Goal: Task Accomplishment & Management: Use online tool/utility

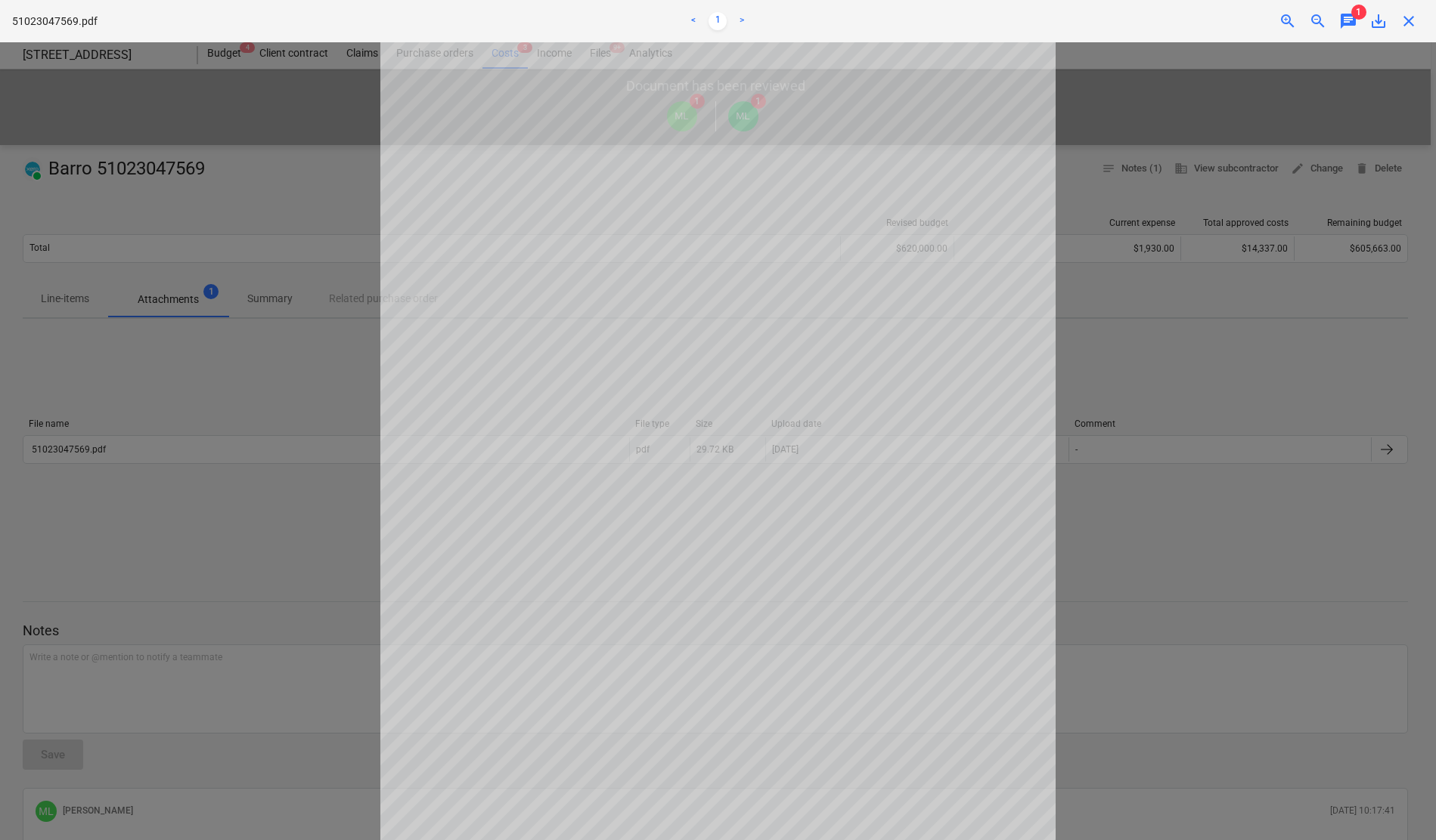
scroll to position [160, 0]
click at [278, 443] on div at bounding box center [718, 441] width 1436 height 798
click at [101, 451] on div at bounding box center [718, 441] width 1436 height 798
click at [176, 526] on div at bounding box center [718, 441] width 1436 height 798
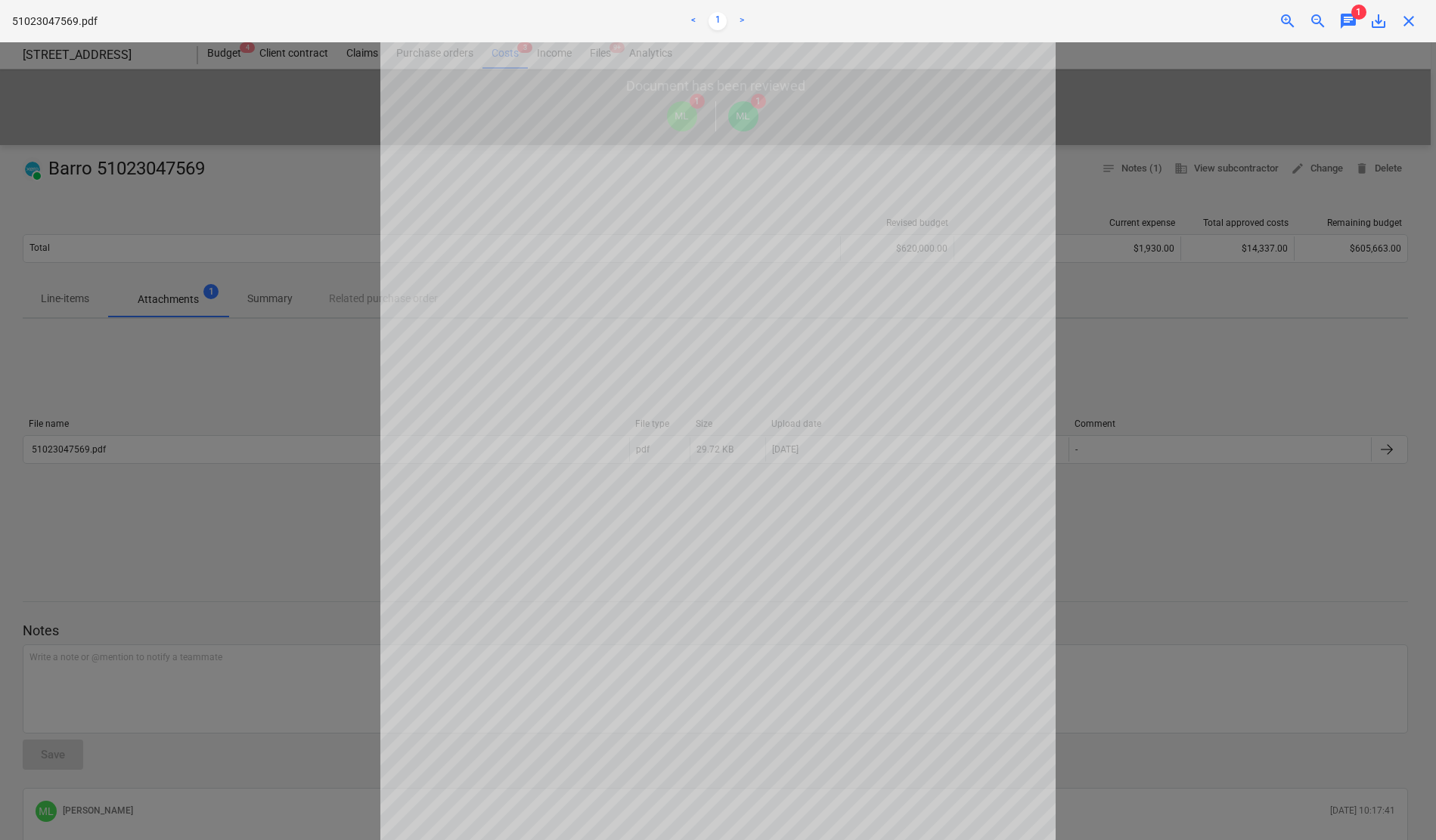
click at [1257, 405] on div at bounding box center [718, 441] width 1436 height 798
click at [1350, 23] on span "chat" at bounding box center [1348, 21] width 18 height 18
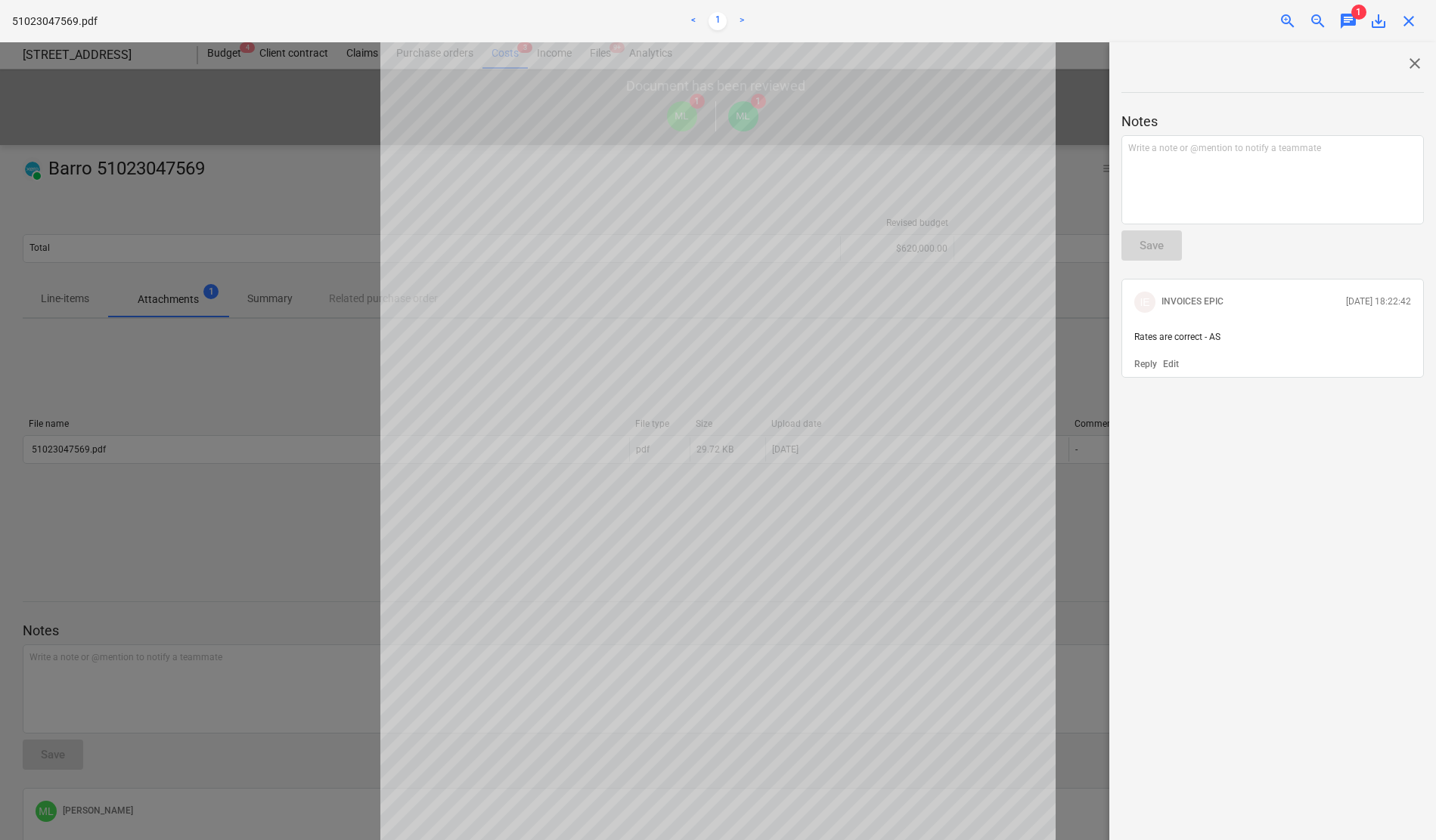
click at [1402, 26] on span "close" at bounding box center [1409, 21] width 18 height 18
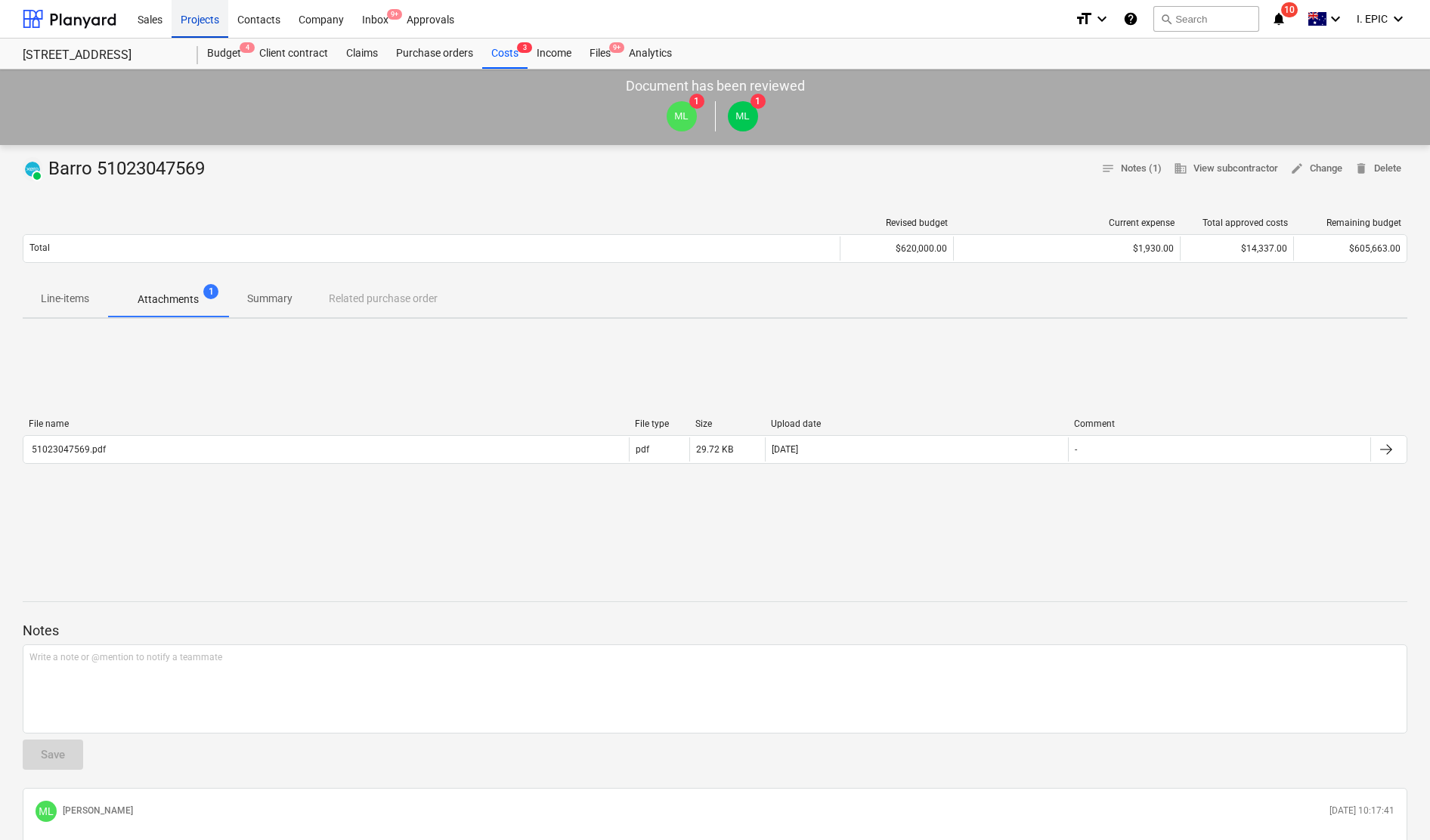
click at [191, 10] on div "Projects" at bounding box center [200, 19] width 57 height 39
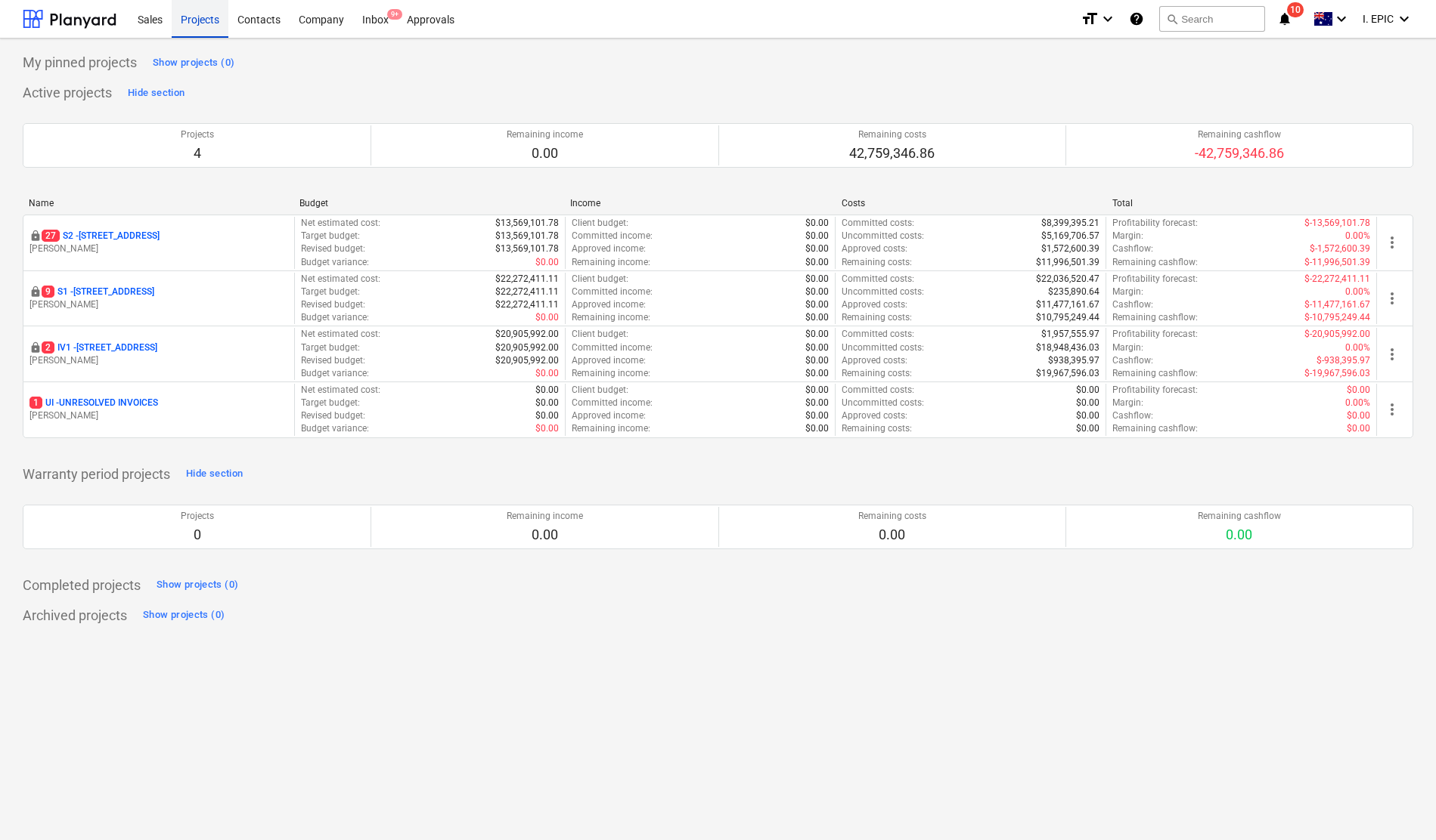
click at [217, 9] on div "Projects" at bounding box center [200, 19] width 57 height 39
click at [368, 14] on div "Inbox 9+" at bounding box center [375, 19] width 44 height 39
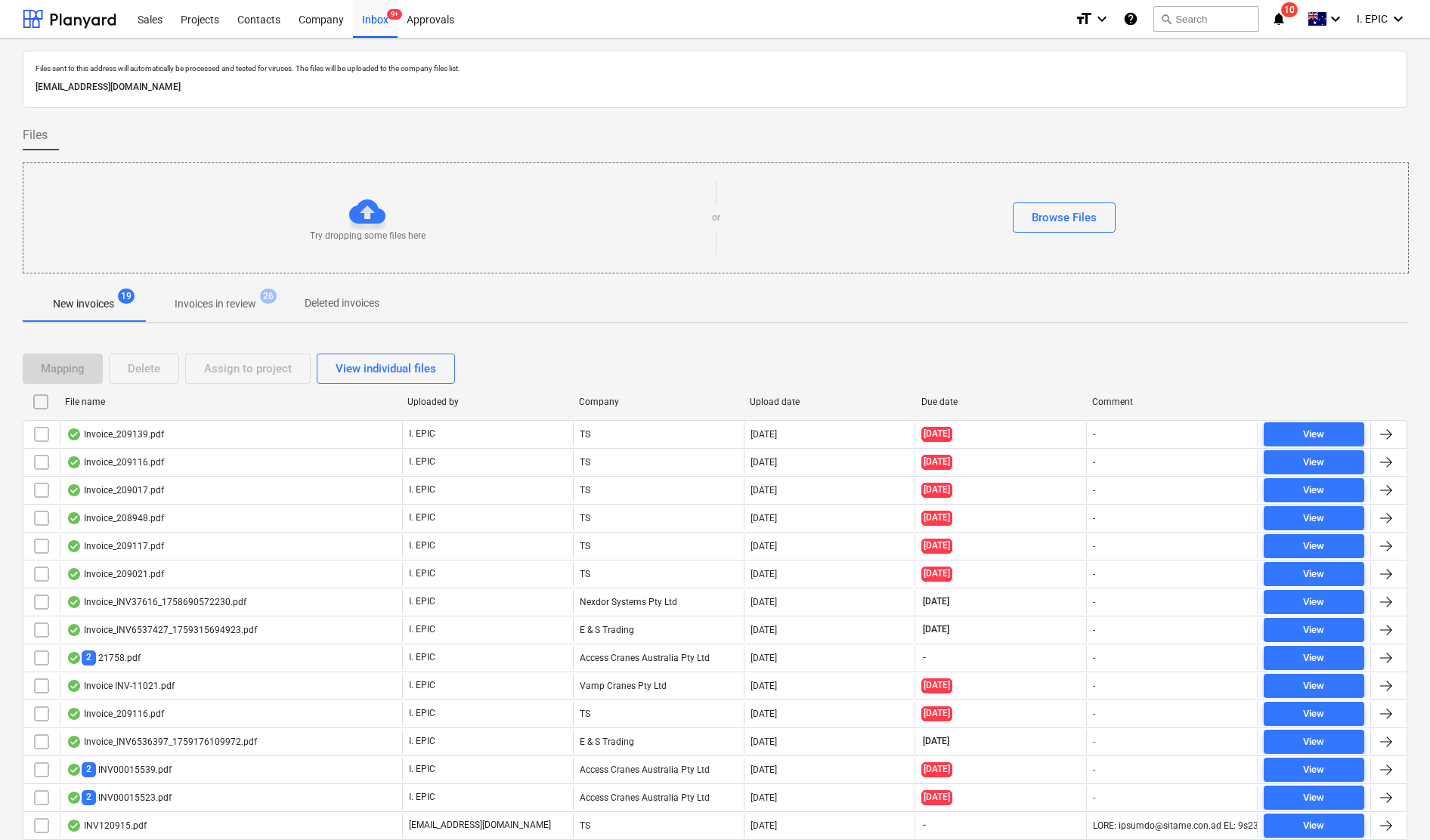
drag, startPoint x: 962, startPoint y: 84, endPoint x: 1125, endPoint y: 57, distance: 165.2
click at [962, 84] on p "[EMAIL_ADDRESS][DOMAIN_NAME]" at bounding box center [715, 87] width 1359 height 16
click at [1219, 15] on button "search Search" at bounding box center [1206, 19] width 106 height 26
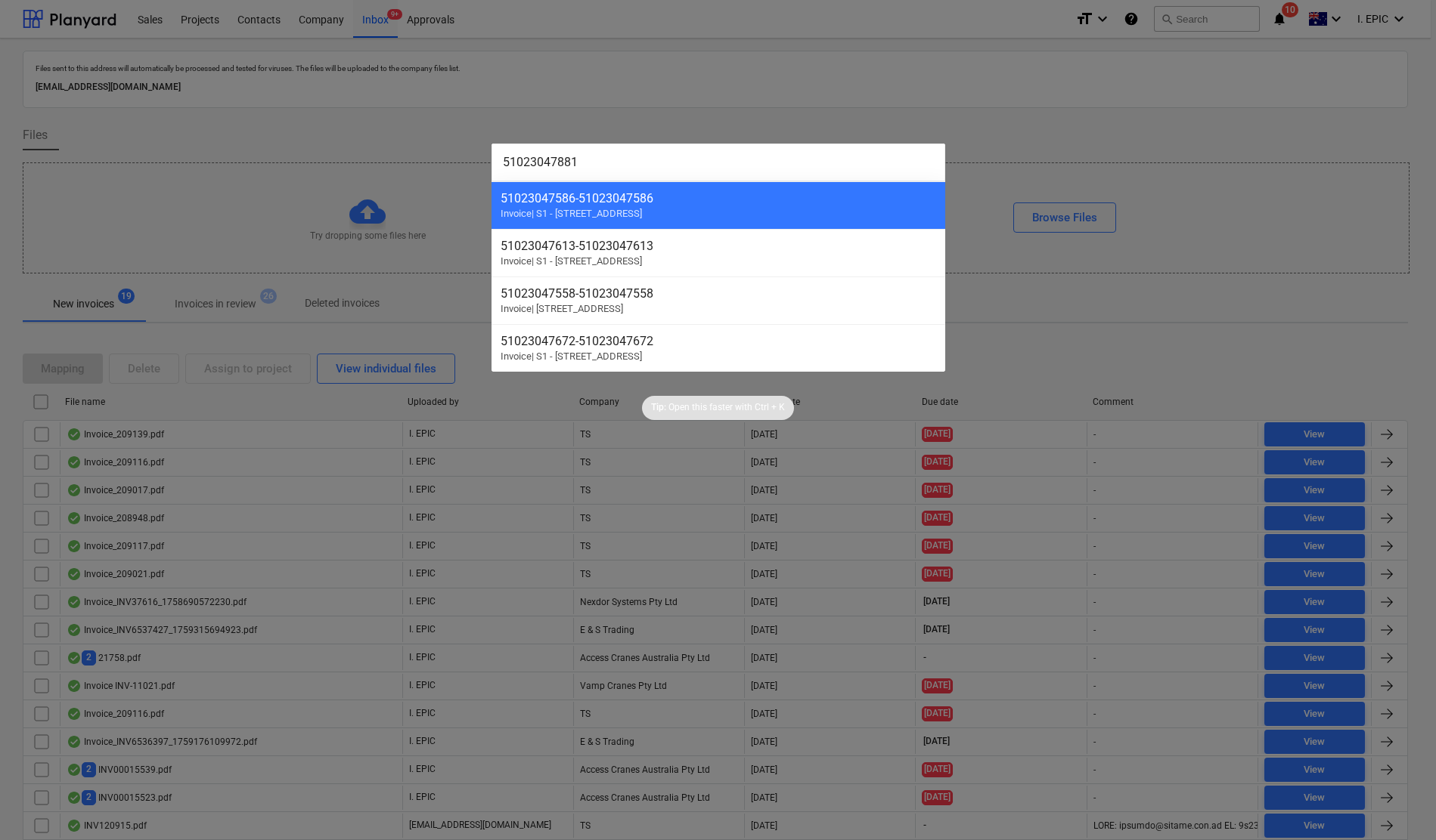
drag, startPoint x: 651, startPoint y: 157, endPoint x: 424, endPoint y: 135, distance: 228.1
click at [424, 135] on div "51023047881 51023047586 - 51023047586 Invoice | S1 - [STREET_ADDRESS][GEOGRAPHI…" at bounding box center [718, 420] width 1436 height 840
paste input "114"
drag, startPoint x: 614, startPoint y: 165, endPoint x: 391, endPoint y: 158, distance: 223.1
click at [391, 158] on div "51023047114 51023047613 - 51023047613 Invoice | S1 - [STREET_ADDRESS][GEOGRAPHI…" at bounding box center [718, 420] width 1436 height 840
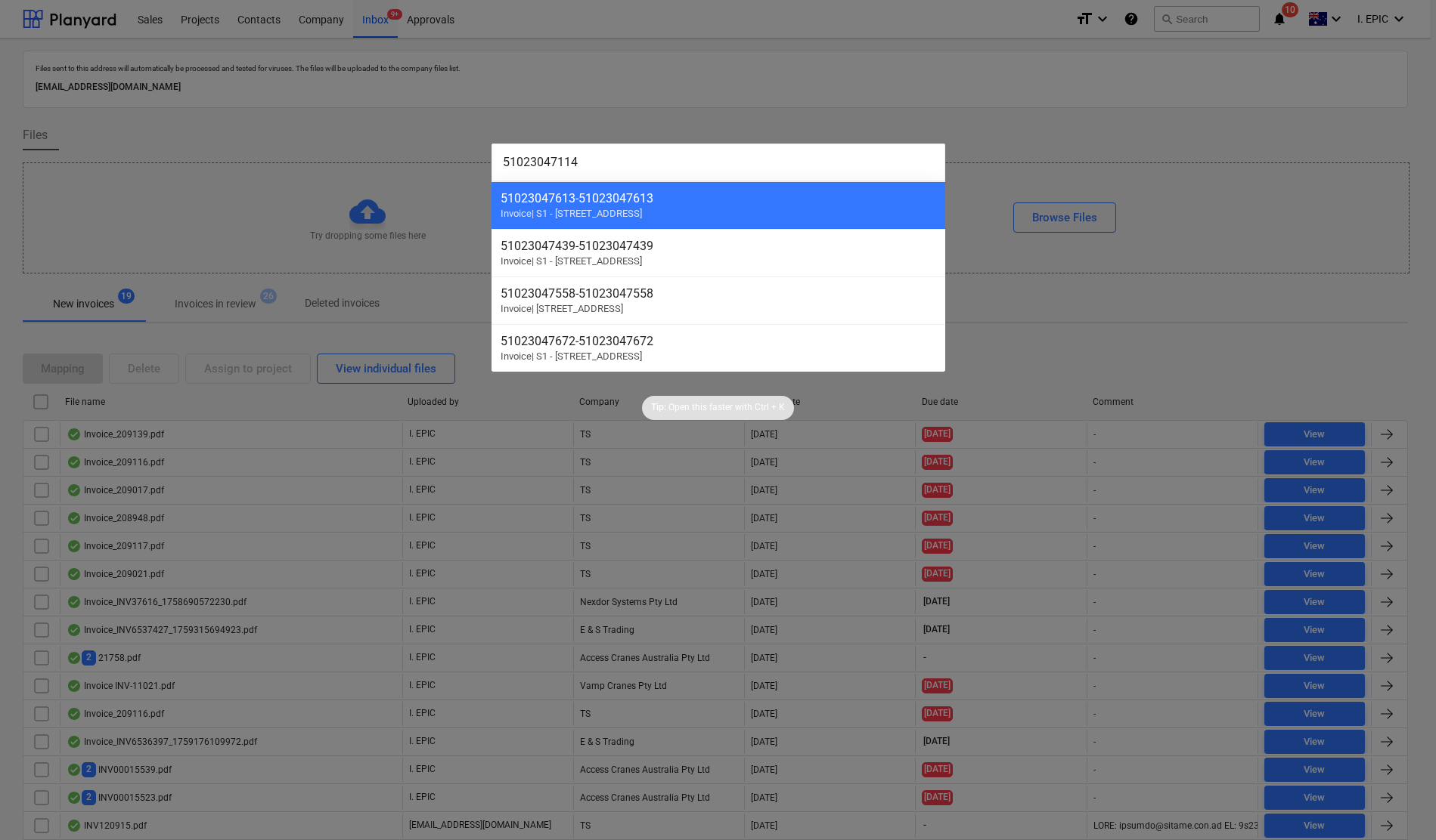
paste input "7"
drag, startPoint x: 619, startPoint y: 165, endPoint x: 343, endPoint y: 95, distance: 284.7
click at [343, 95] on div "51023047174 51023047672 - 51023047672 Invoice | S1 - [STREET_ADDRESS][GEOGRAPHI…" at bounding box center [718, 420] width 1436 height 840
paste input "258"
drag, startPoint x: 582, startPoint y: 156, endPoint x: 490, endPoint y: 140, distance: 93.4
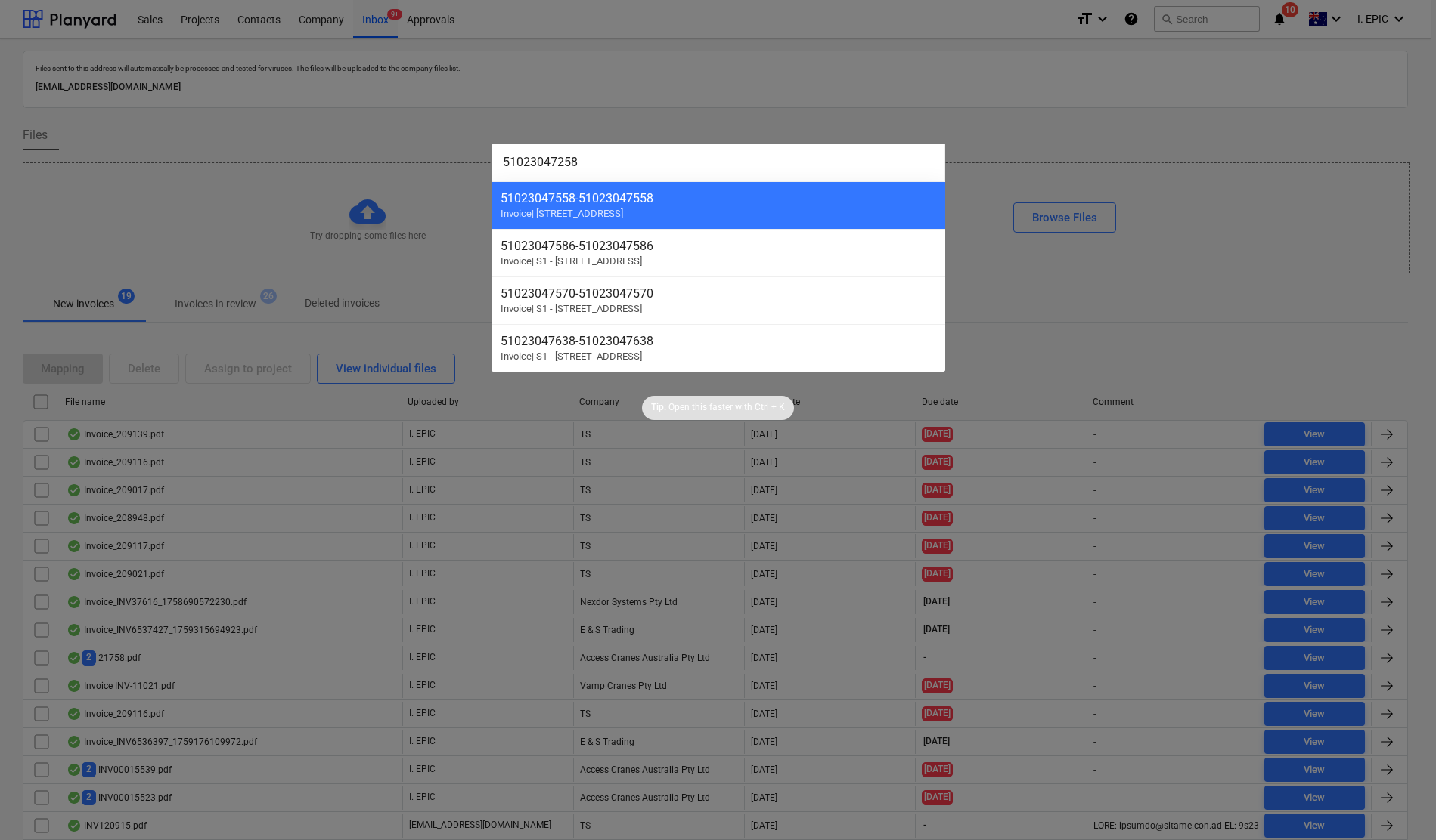
click at [490, 140] on div "51023047258 51023047558 - 51023047558 Invoice | S2 - [STREET_ADDRESS][GEOGRAPHI…" at bounding box center [718, 420] width 1436 height 840
paste input "367"
type input "51023047367"
click at [774, 69] on div at bounding box center [718, 420] width 1436 height 840
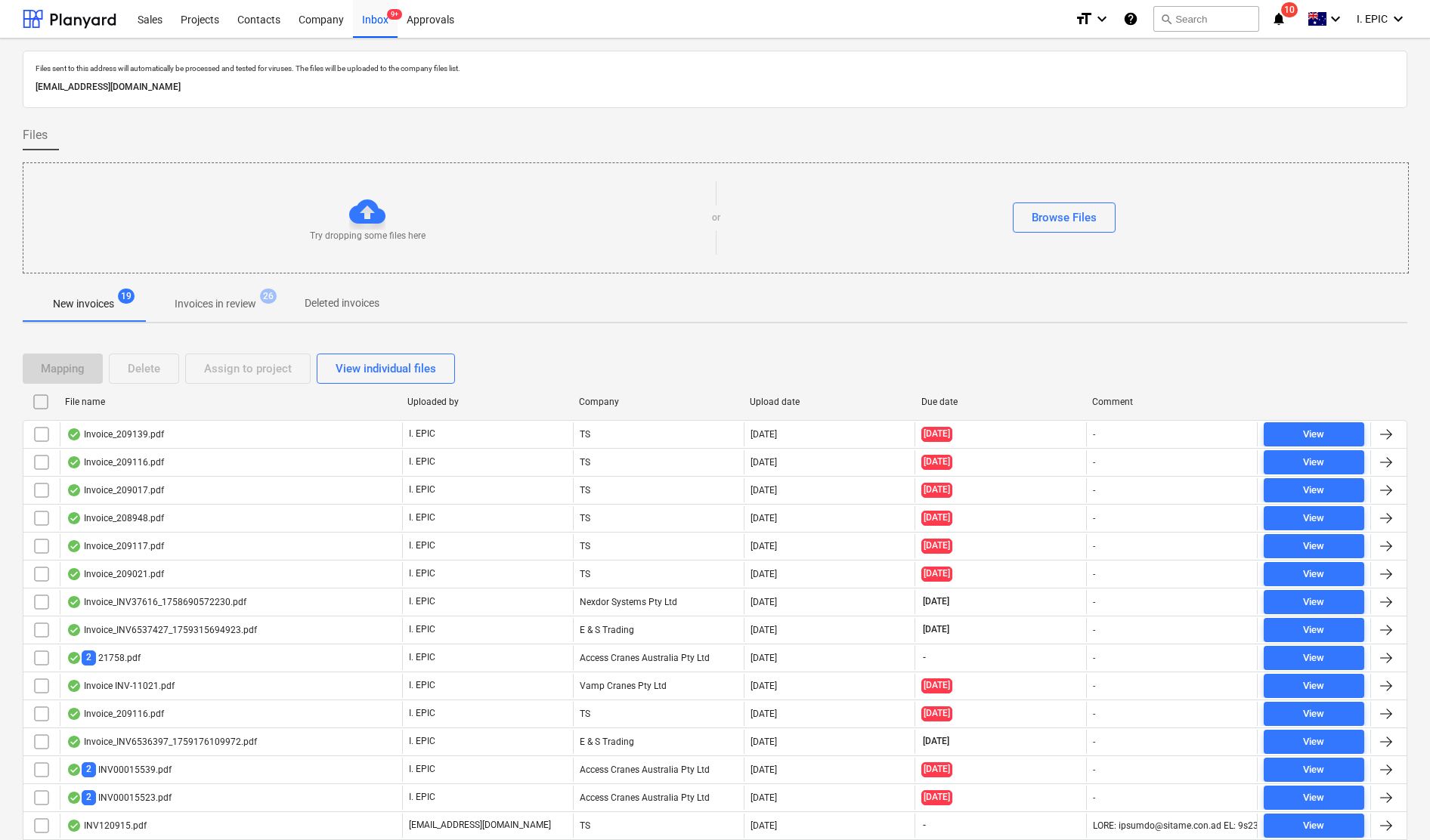
drag, startPoint x: 873, startPoint y: 74, endPoint x: 1361, endPoint y: 111, distance: 489.4
click at [874, 73] on div "Files sent to this address will automatically be processed and tested for virus…" at bounding box center [715, 69] width 1365 height 16
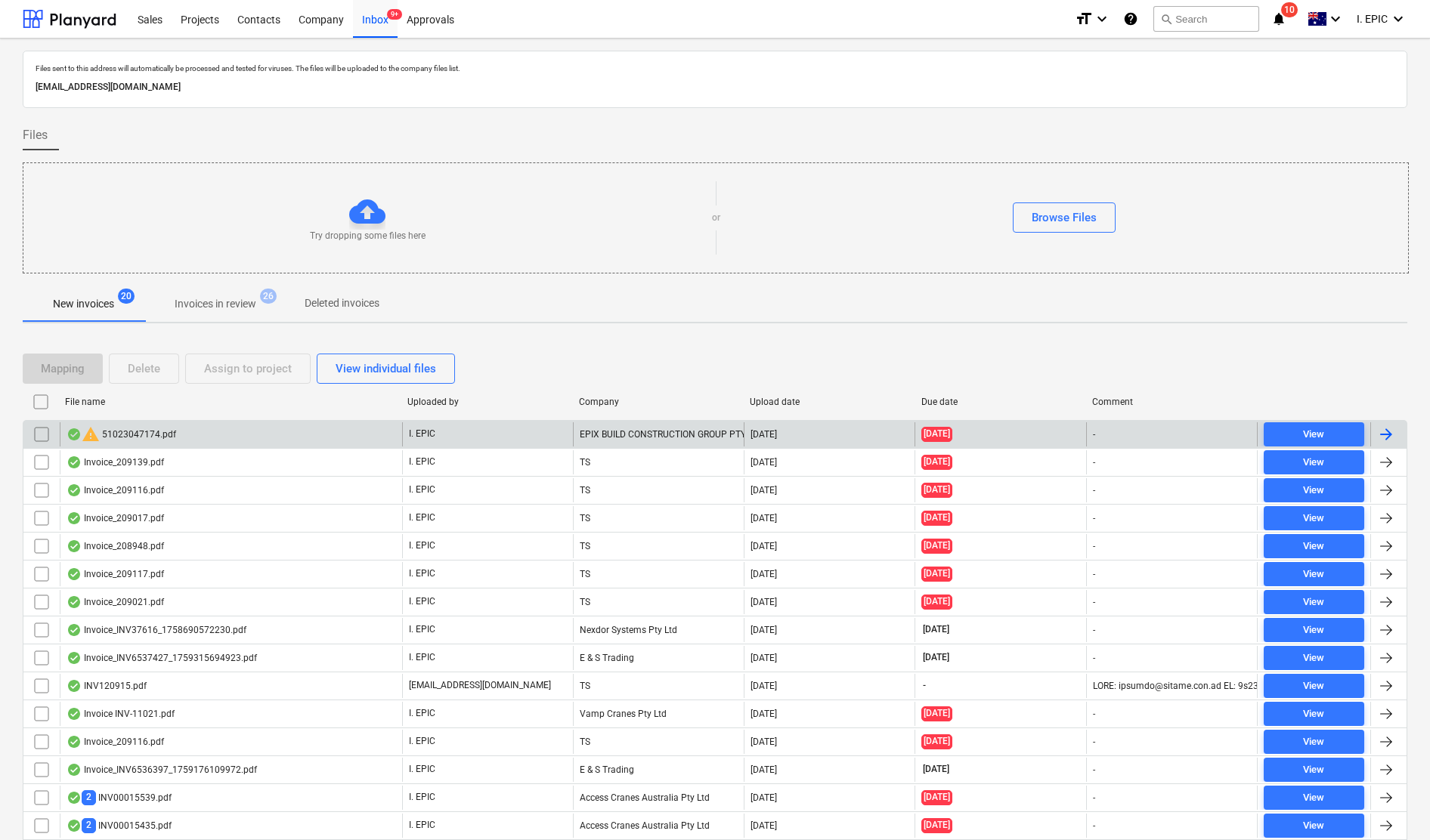
click at [35, 436] on input "checkbox" at bounding box center [41, 435] width 24 height 24
click at [135, 368] on div "Delete" at bounding box center [144, 368] width 32 height 19
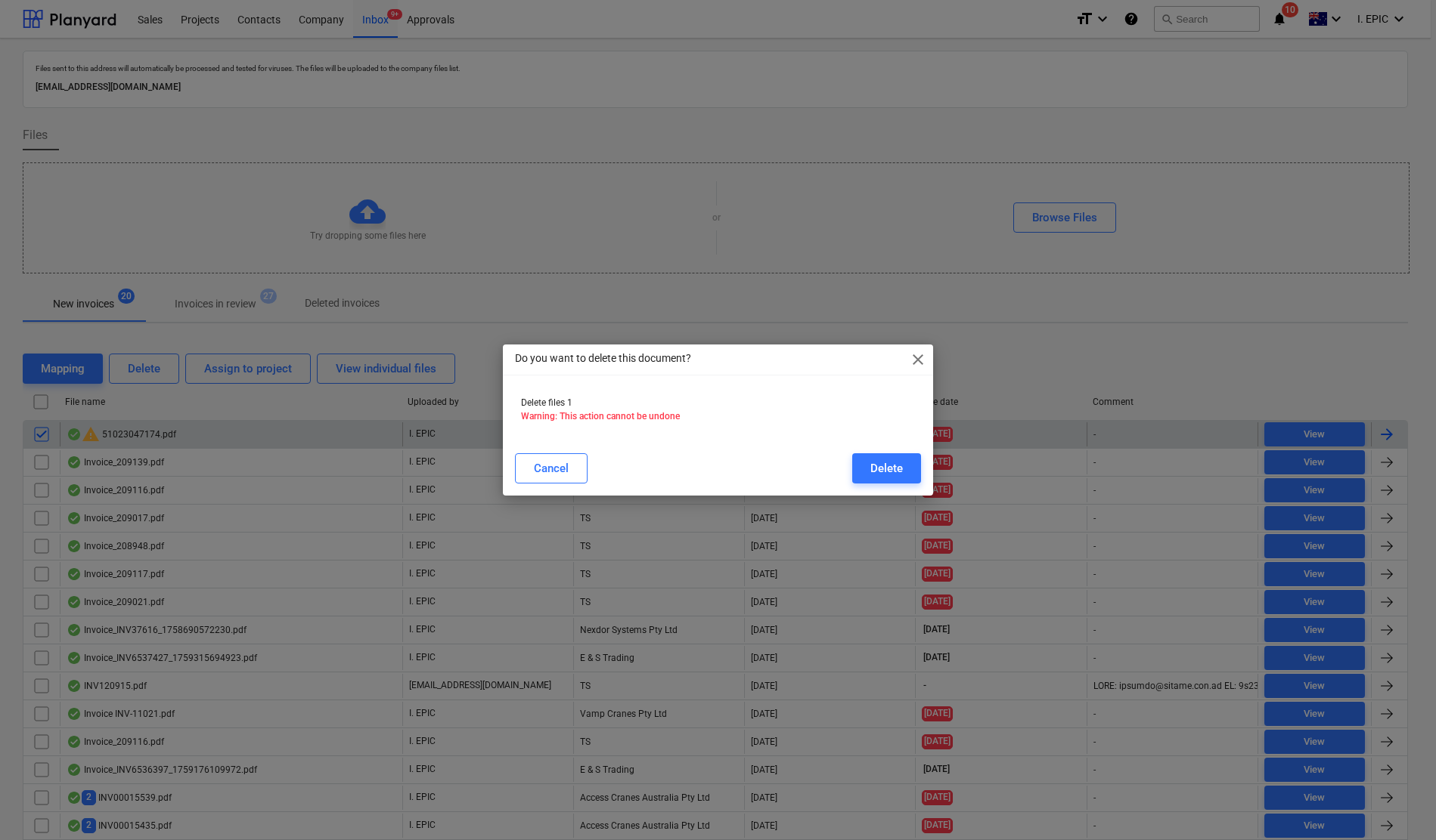
click at [882, 473] on div "Delete" at bounding box center [886, 468] width 32 height 19
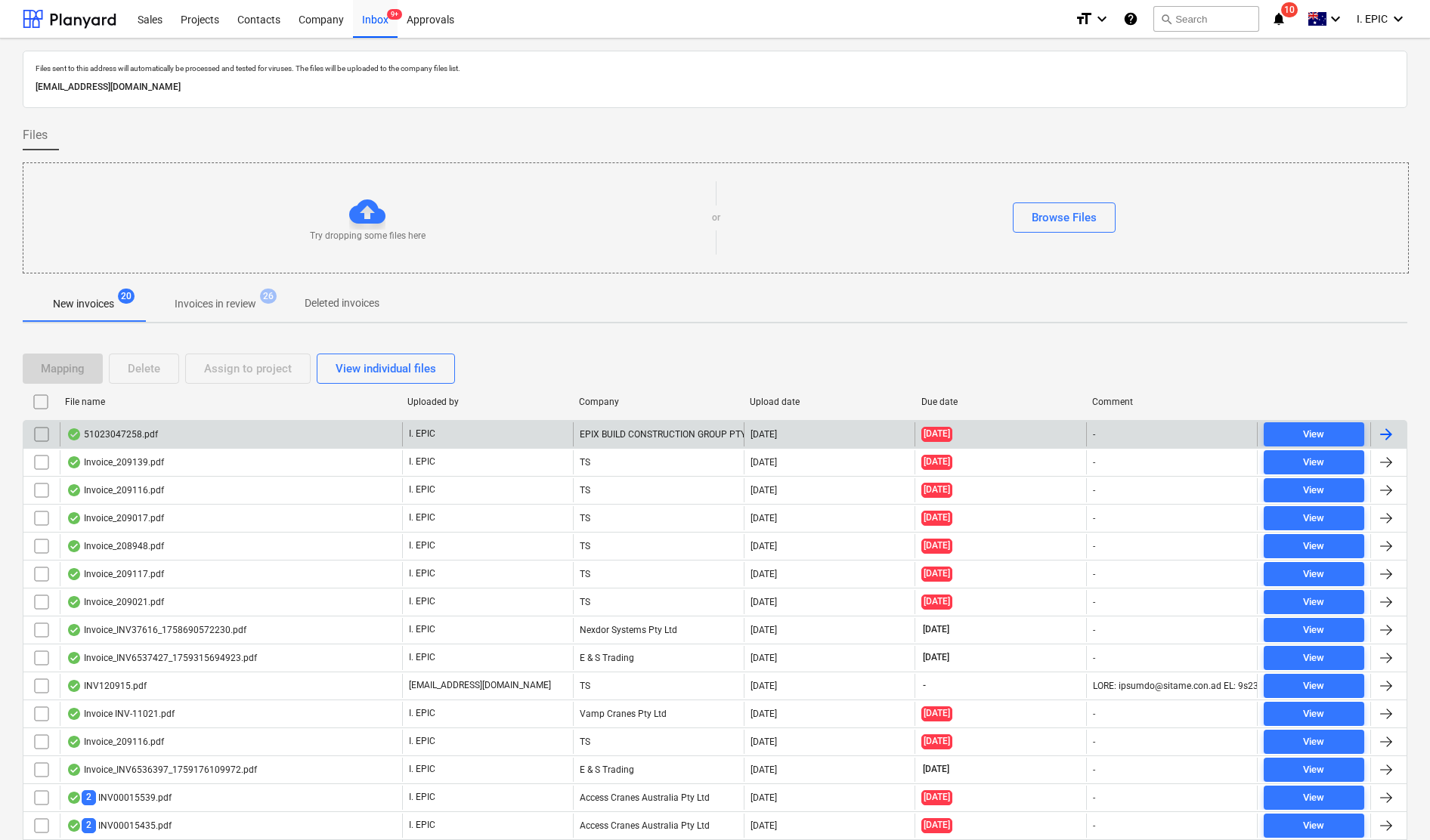
click at [175, 428] on div "51023047258.pdf" at bounding box center [231, 435] width 343 height 24
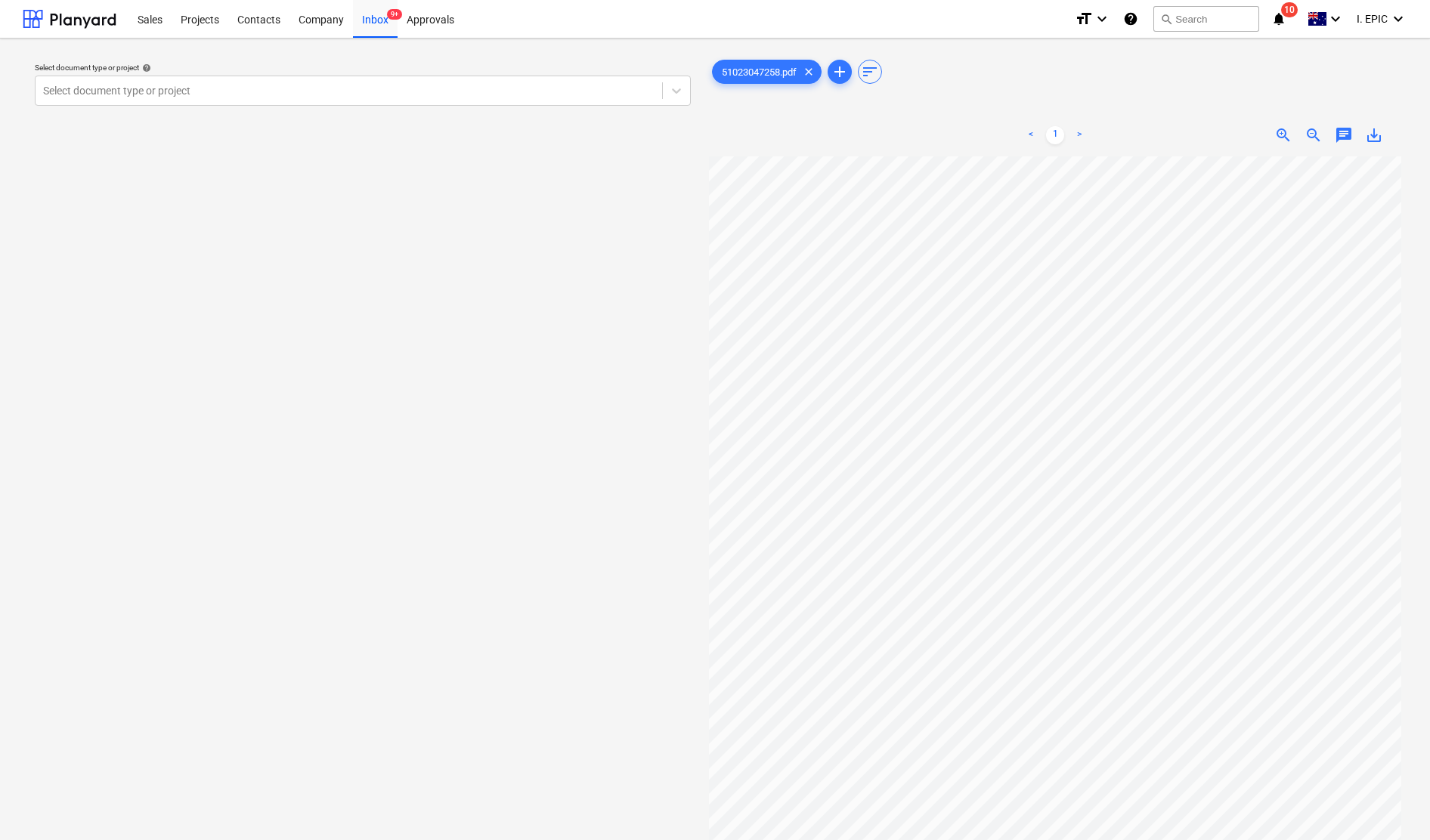
click at [493, 563] on div "Select document type or project help Select document type or project" at bounding box center [363, 506] width 680 height 909
drag, startPoint x: 431, startPoint y: 216, endPoint x: 128, endPoint y: 34, distance: 353.5
click at [431, 216] on div "Select document type or project help Select document type or project" at bounding box center [363, 506] width 680 height 909
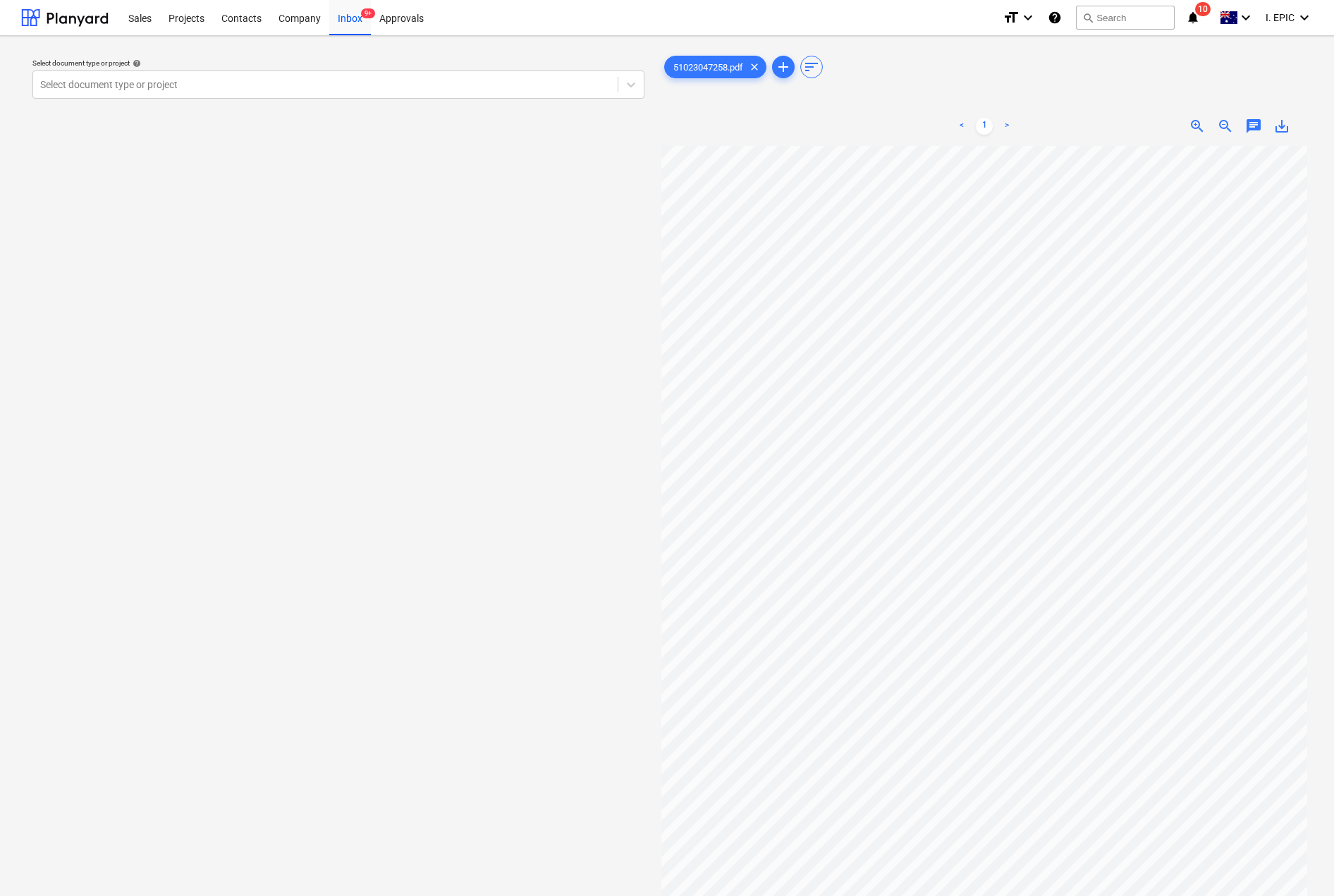
drag, startPoint x: 213, startPoint y: 453, endPoint x: 214, endPoint y: 154, distance: 299.0
click at [213, 453] on div "Select document type or project help Select document type or project" at bounding box center [338, 528] width 635 height 961
click at [137, 11] on div "Sales" at bounding box center [139, 17] width 40 height 36
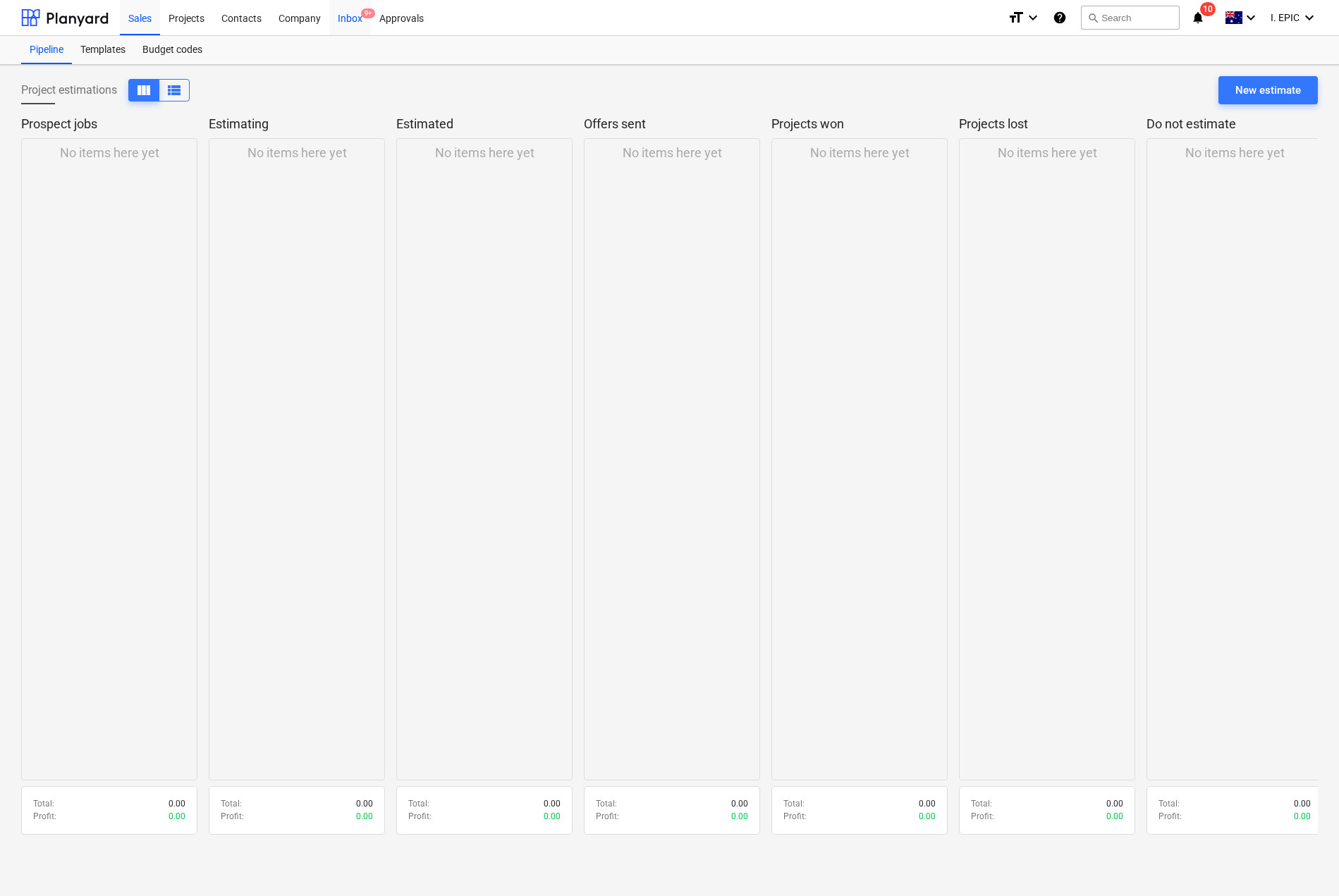
click at [352, 5] on div "Inbox 9+" at bounding box center [350, 17] width 41 height 36
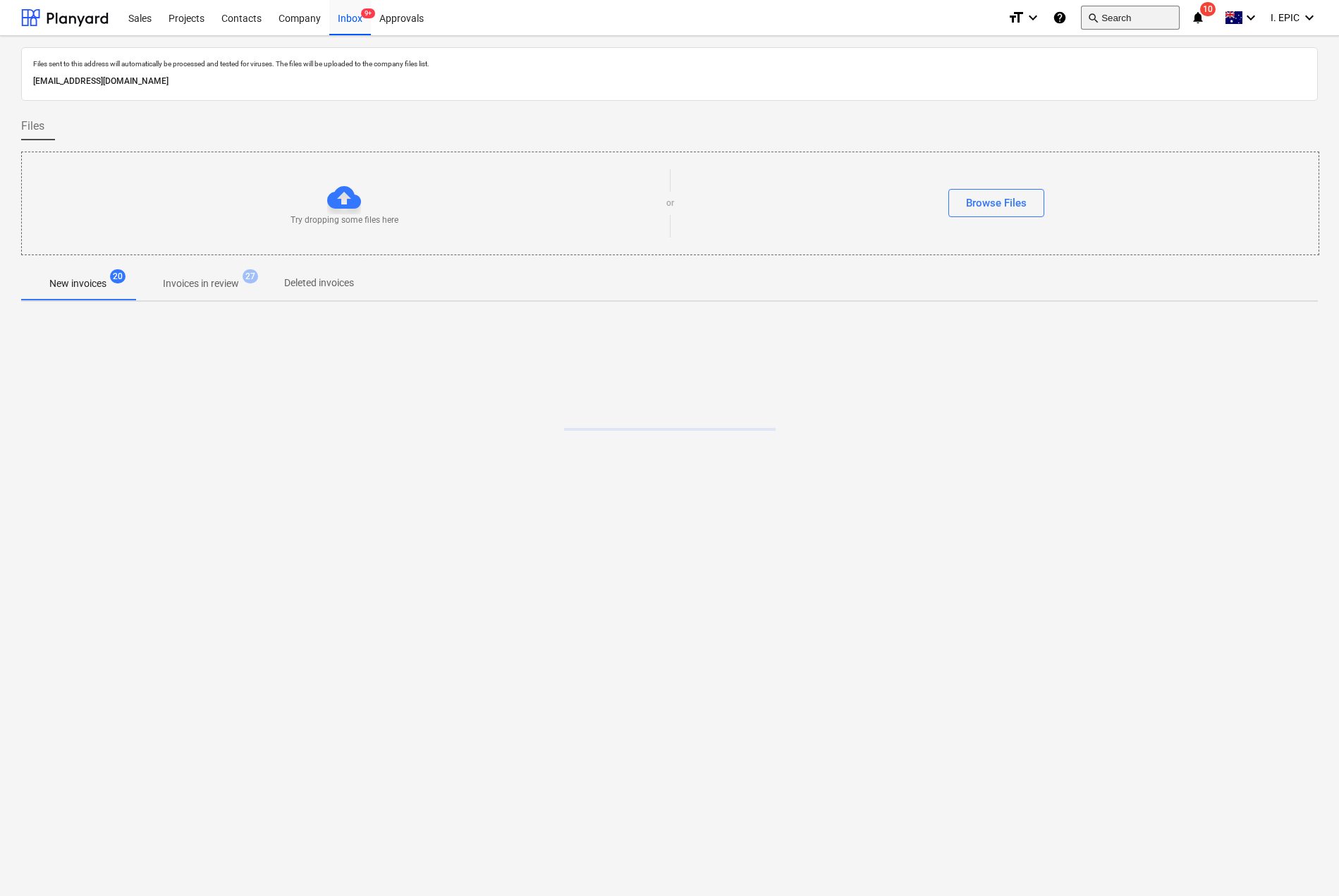
click at [1169, 8] on button "search Search" at bounding box center [1130, 17] width 99 height 24
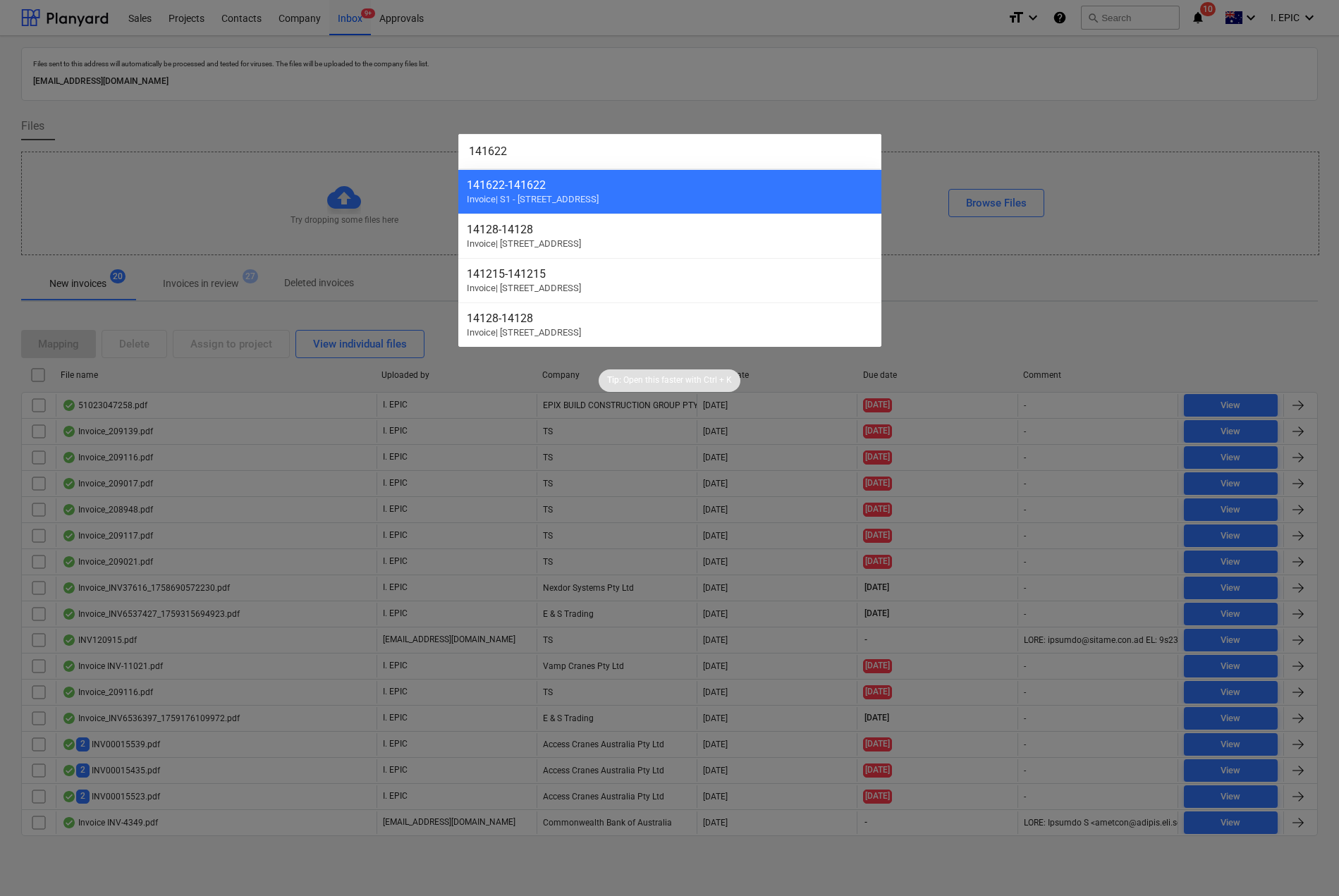
drag, startPoint x: 363, startPoint y: 135, endPoint x: 316, endPoint y: 115, distance: 51.1
click at [316, 115] on div "141622 141622 - 141622 Invoice | S1 - [STREET_ADDRESS] Invoice | [STREET_ADDRES…" at bounding box center [669, 448] width 1339 height 896
paste input "3"
type input "141623"
click at [329, 534] on div at bounding box center [669, 448] width 1339 height 896
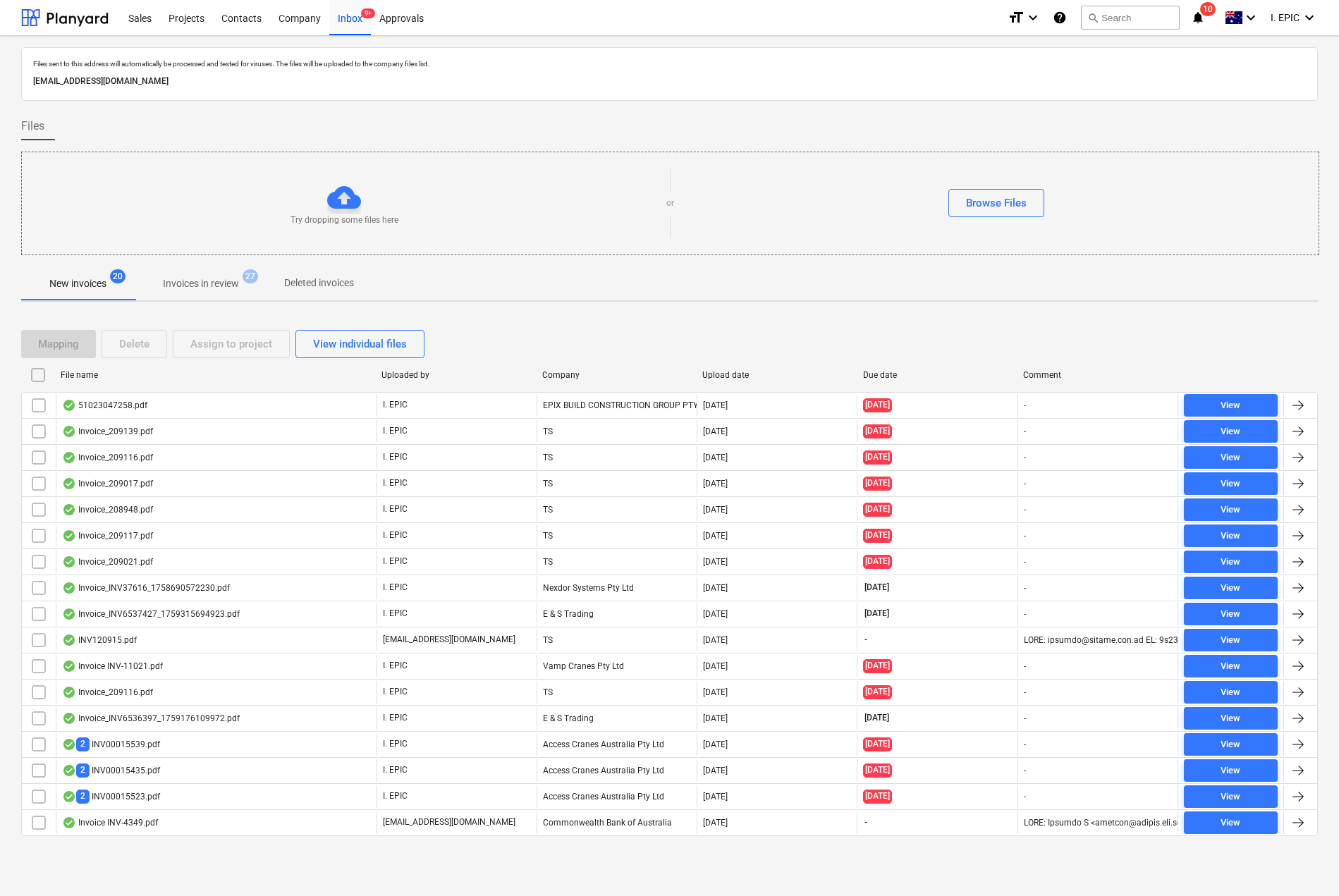
click at [214, 285] on p "Invoices in review" at bounding box center [200, 284] width 76 height 15
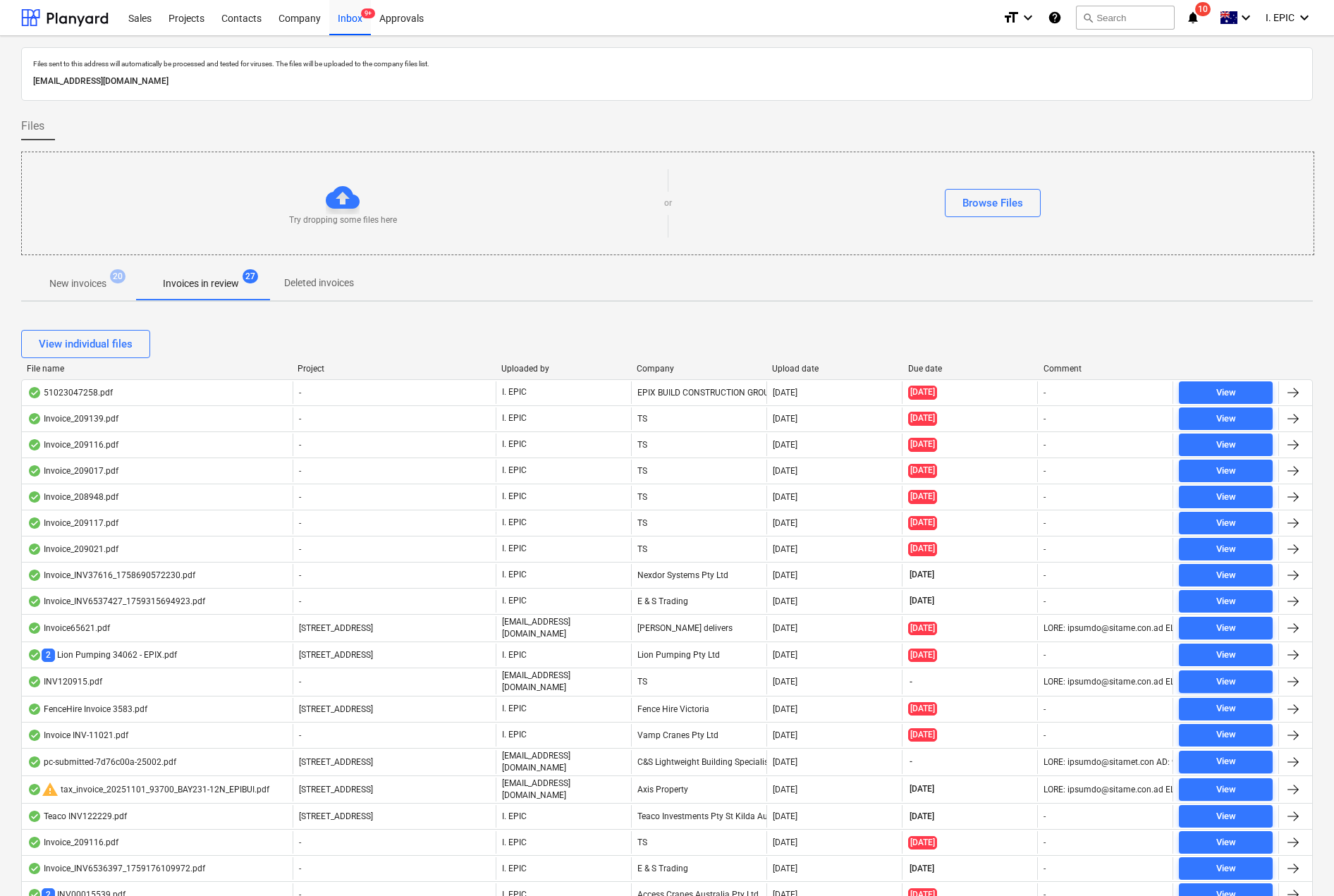
click at [932, 121] on div "Files" at bounding box center [667, 126] width 1292 height 28
click at [1123, 8] on button "search Search" at bounding box center [1125, 17] width 99 height 24
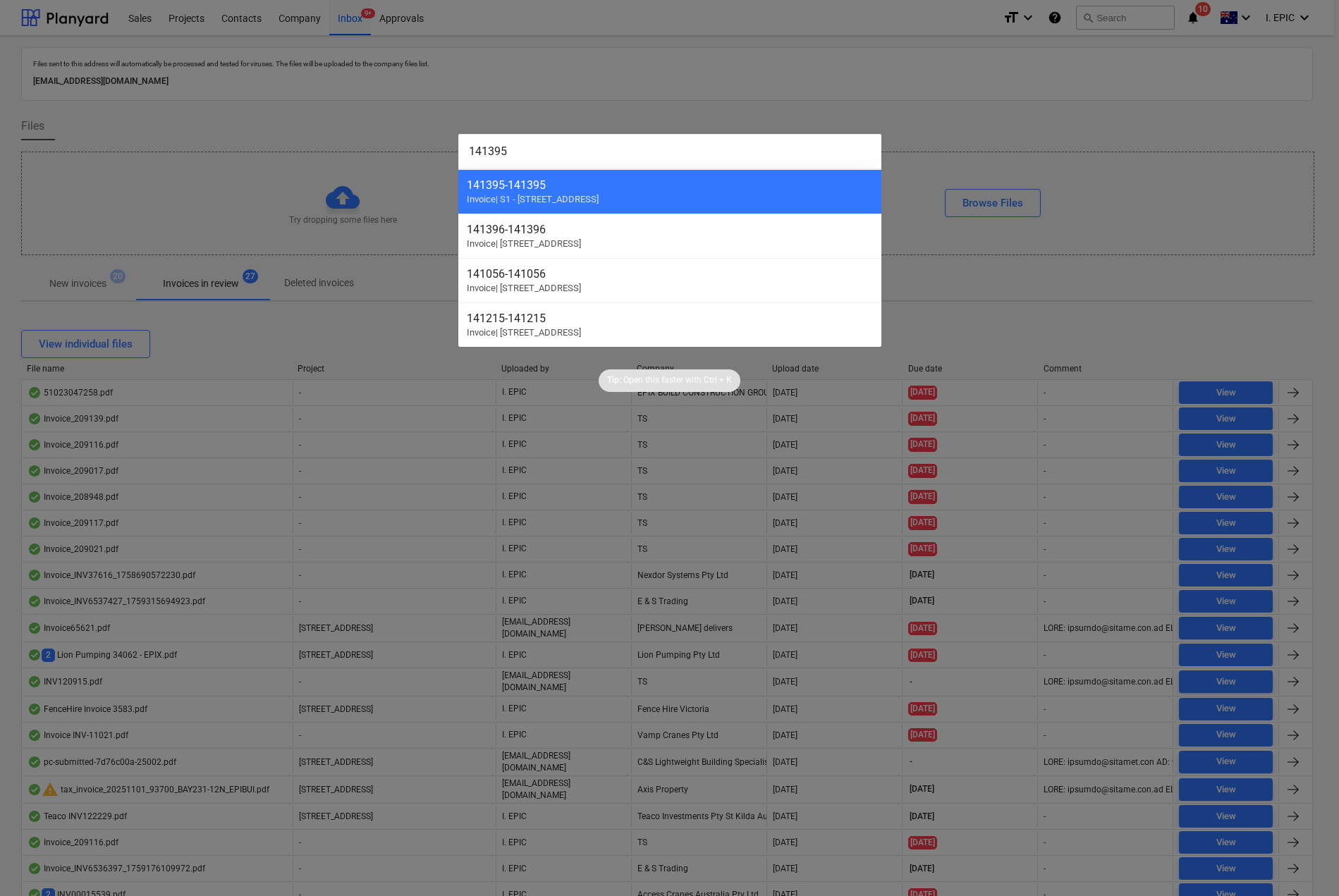
type input "141395"
